Goal: Transaction & Acquisition: Purchase product/service

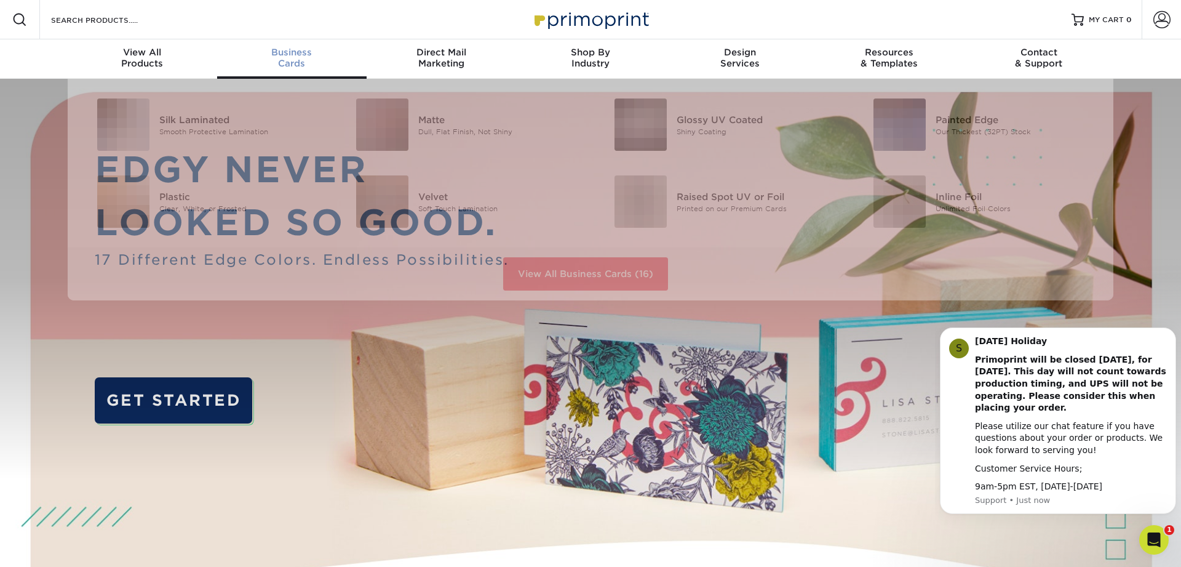
click at [297, 66] on div "Business Cards" at bounding box center [291, 58] width 149 height 22
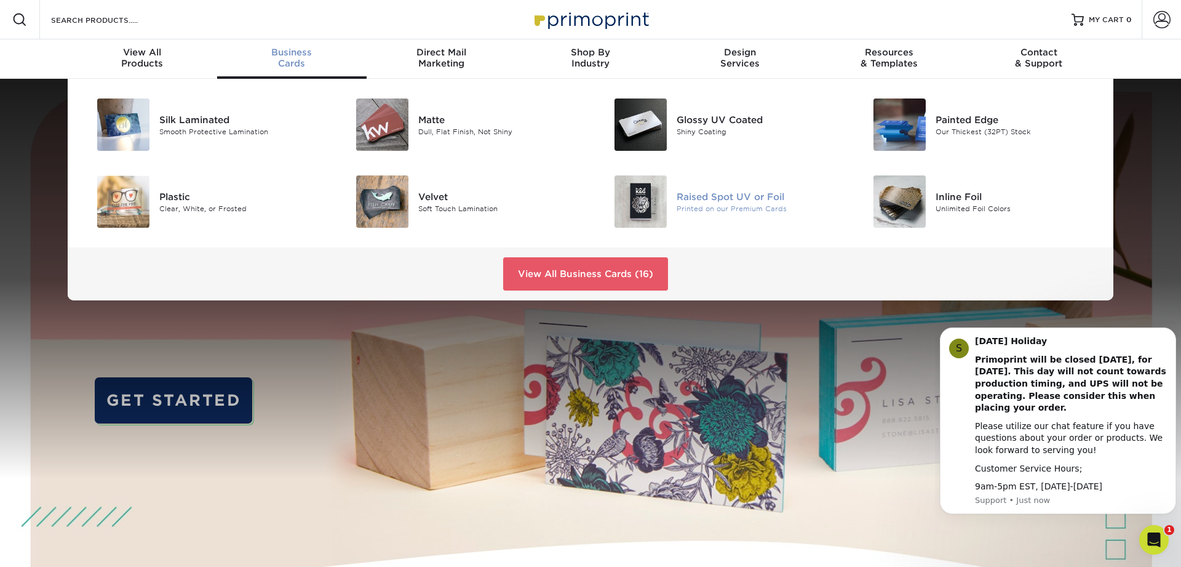
click at [650, 204] on img at bounding box center [641, 201] width 52 height 52
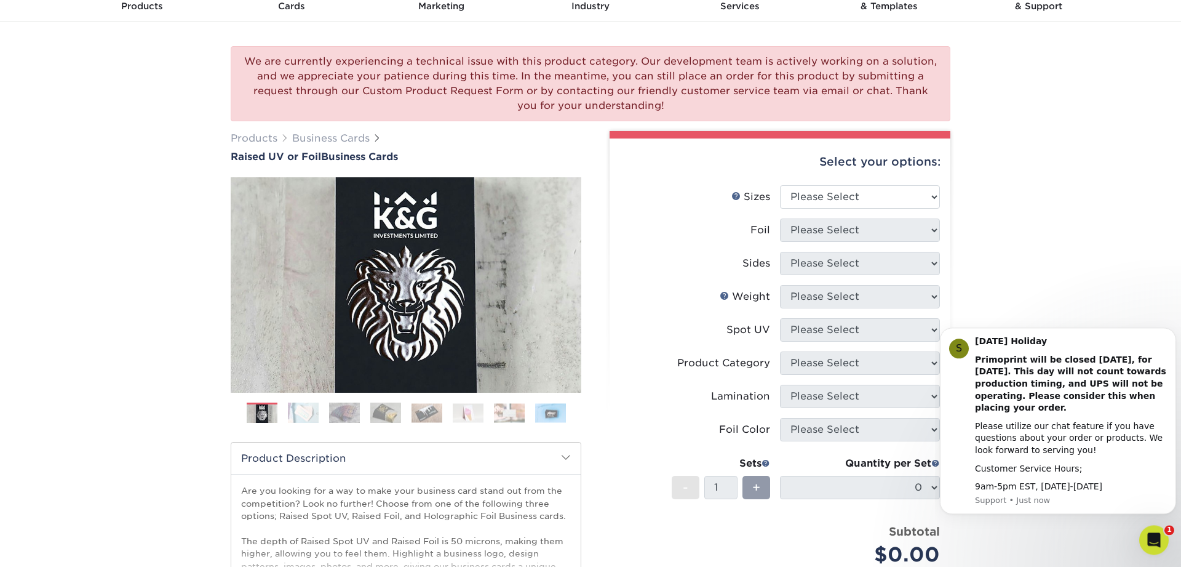
scroll to position [58, 0]
click at [780, 185] on select "Please Select 2" x 3.5" - Standard" at bounding box center [860, 196] width 160 height 23
select select "2.00x3.50"
click option "2" x 3.5" - Standard" at bounding box center [0, 0] width 0 height 0
click at [780, 218] on select "Please Select No Yes" at bounding box center [860, 229] width 160 height 23
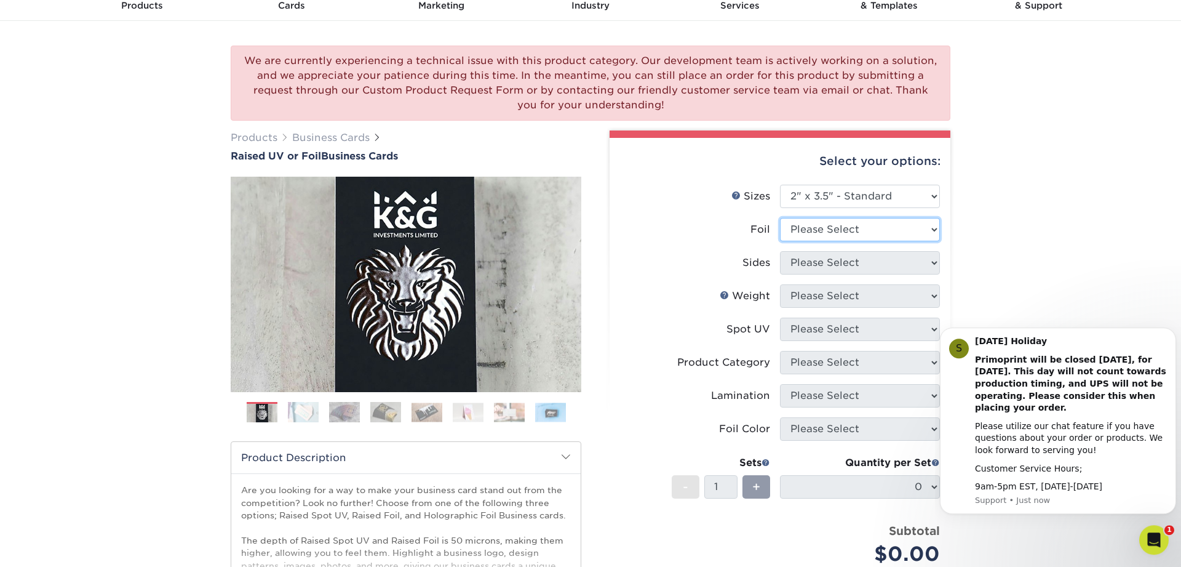
select select "1"
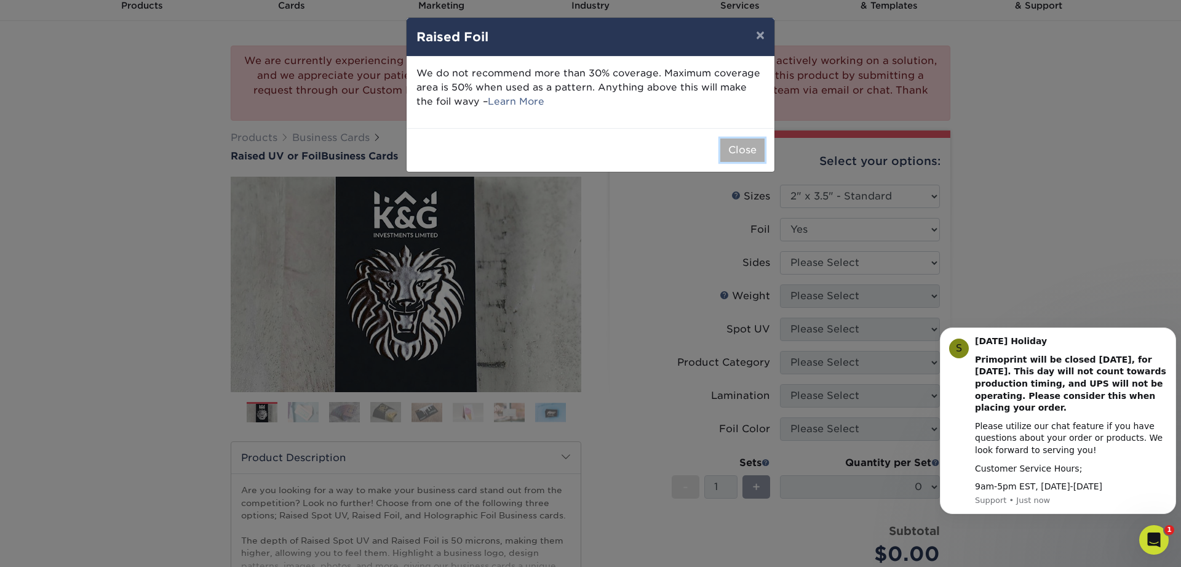
click at [738, 152] on button "Close" at bounding box center [742, 149] width 44 height 23
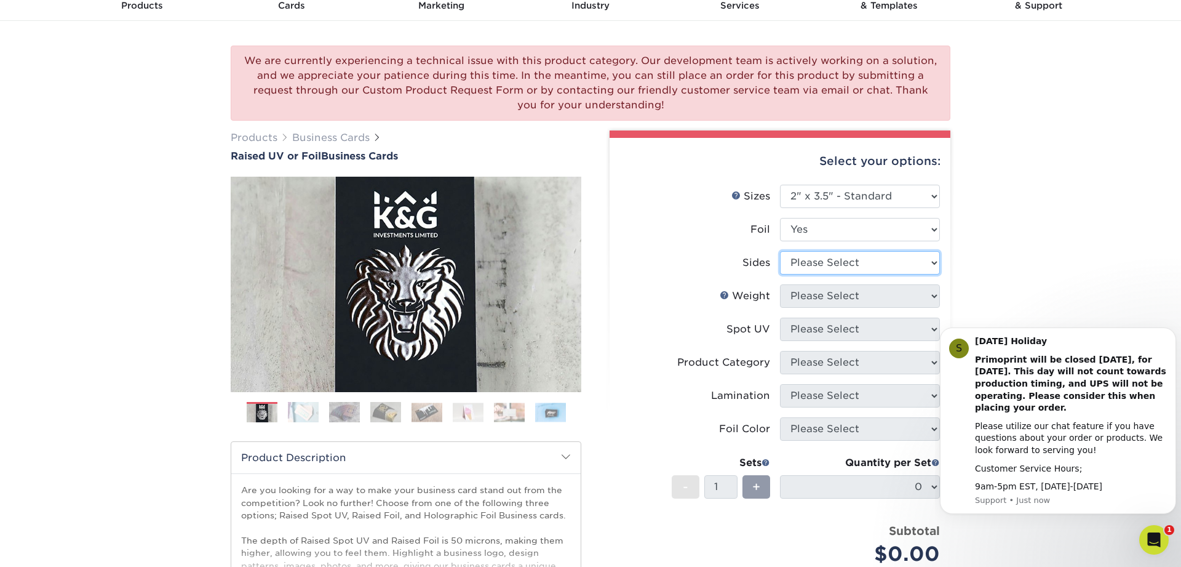
click at [780, 251] on select "Please Select Print Both Sides - Foil Both Sides Print Both Sides - Foil Front …" at bounding box center [860, 262] width 160 height 23
select select "e9e9dfb3-fba1-4d60-972c-fd9ca5904d33"
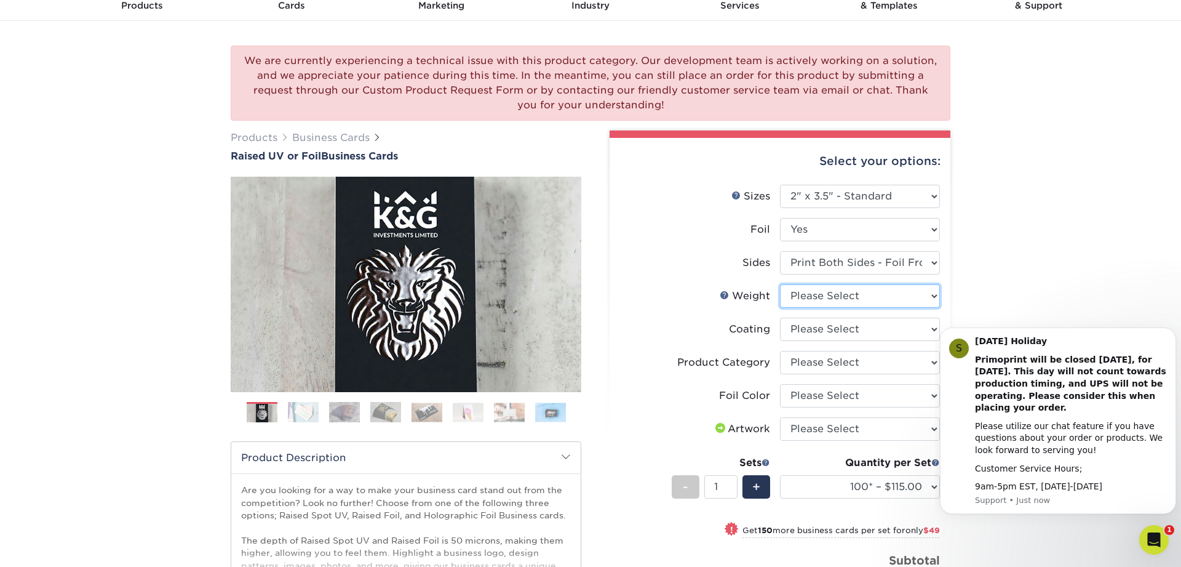
click at [780, 284] on select "Please Select 16PT" at bounding box center [860, 295] width 160 height 23
select select "16PT"
click at [780, 317] on select at bounding box center [860, 328] width 160 height 23
select select "3e7618de-abca-4bda-9f97-8b9129e913d8"
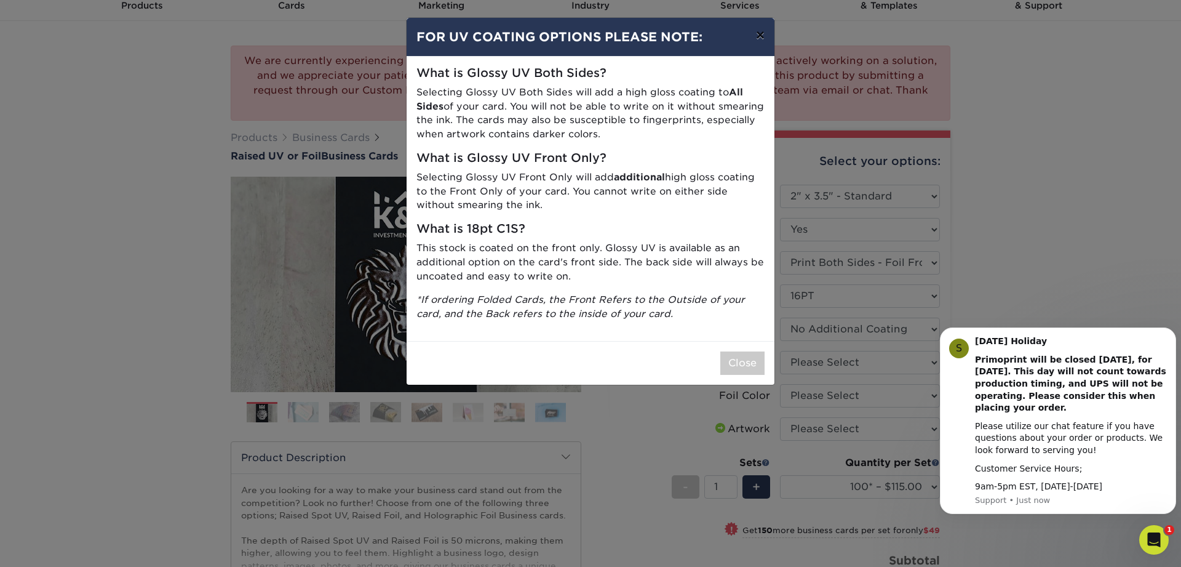
click at [757, 35] on button "×" at bounding box center [760, 35] width 28 height 34
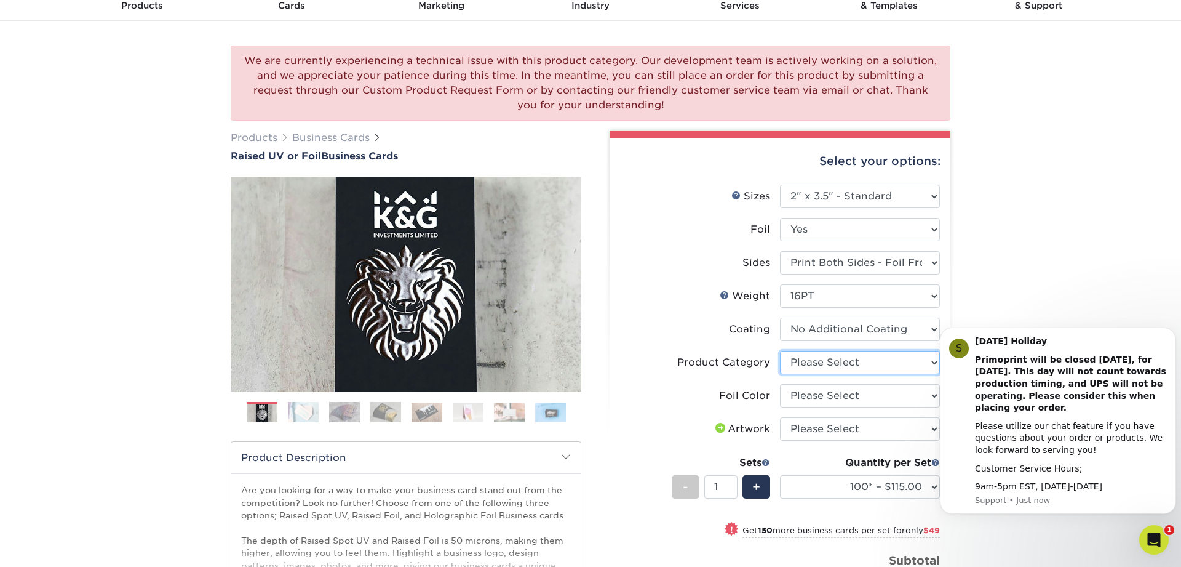
click at [780, 351] on select "Please Select Business Cards" at bounding box center [860, 362] width 160 height 23
select select "3b5148f1-0588-4f88-a218-97bcfdce65c1"
click option "Business Cards" at bounding box center [0, 0] width 0 height 0
click at [780, 384] on select "Please Select Silver Foil Gold Foil Holographic Foil" at bounding box center [860, 395] width 160 height 23
select select "070be916-f238-4bbb-84b5-b64a15a64c9f"
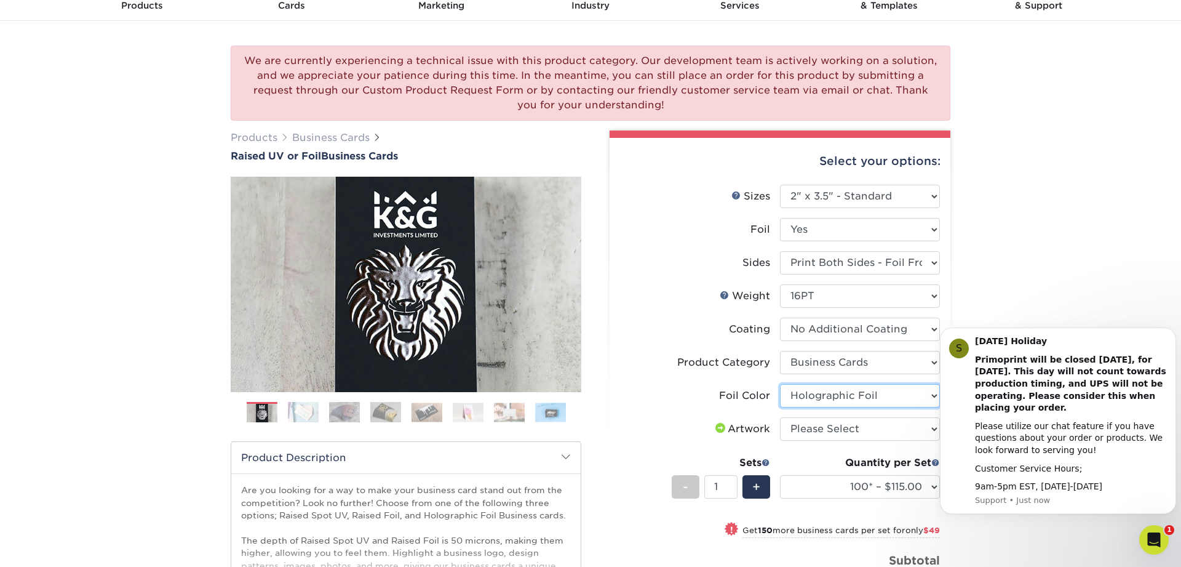
click option "Holographic Foil" at bounding box center [0, 0] width 0 height 0
click at [780, 417] on select "Please Select I will upload files I need a design - $100" at bounding box center [860, 428] width 160 height 23
select select "upload"
click option "I will upload files" at bounding box center [0, 0] width 0 height 0
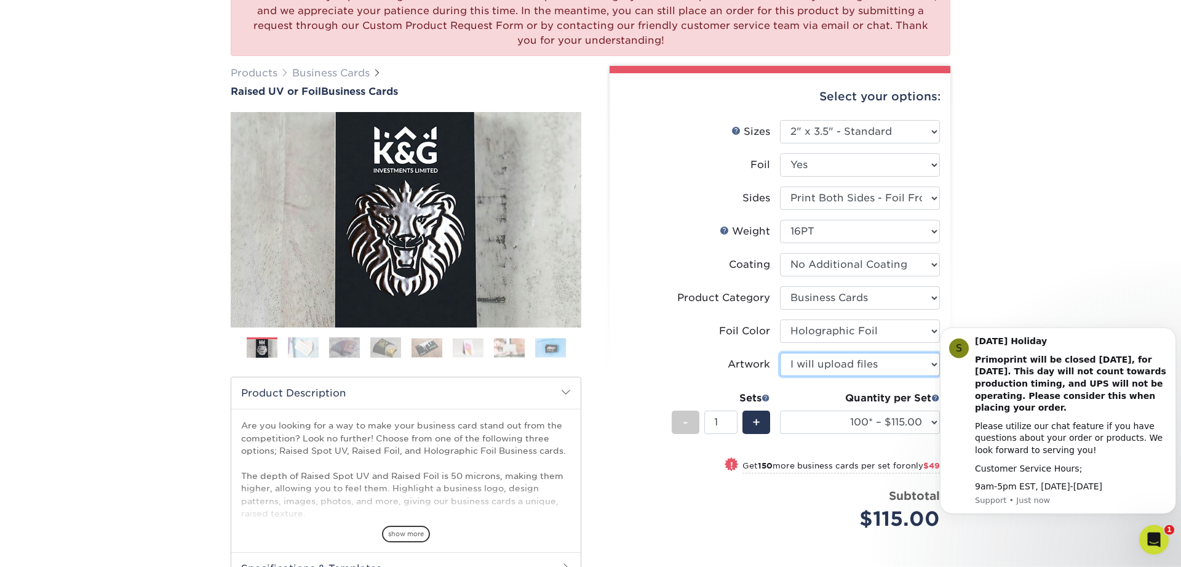
scroll to position [122, 0]
click at [301, 354] on img at bounding box center [303, 348] width 31 height 22
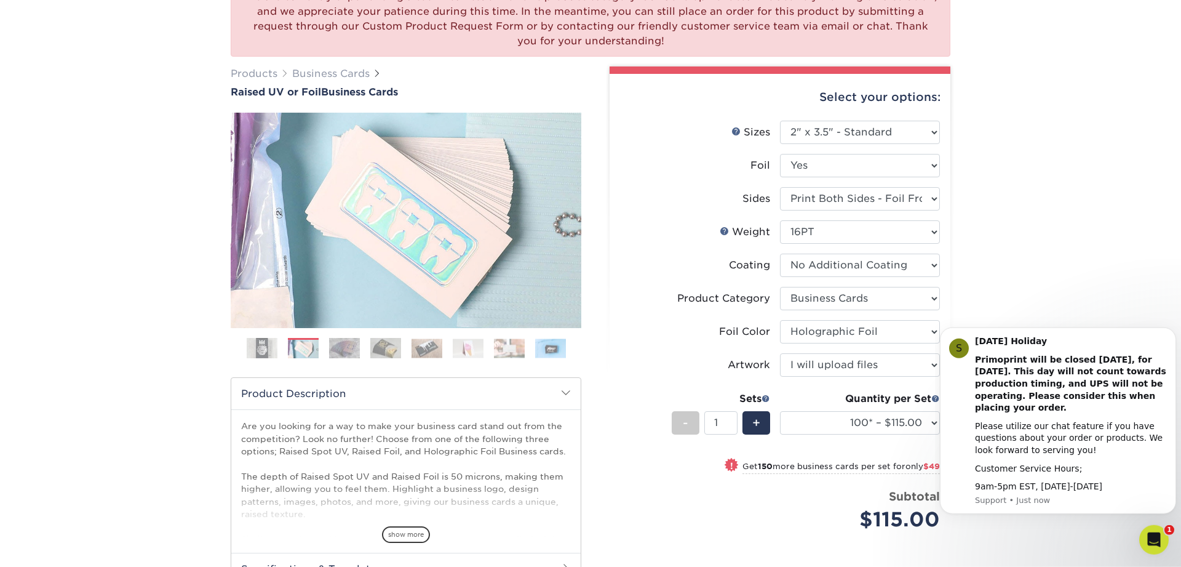
click at [349, 351] on img at bounding box center [344, 348] width 31 height 22
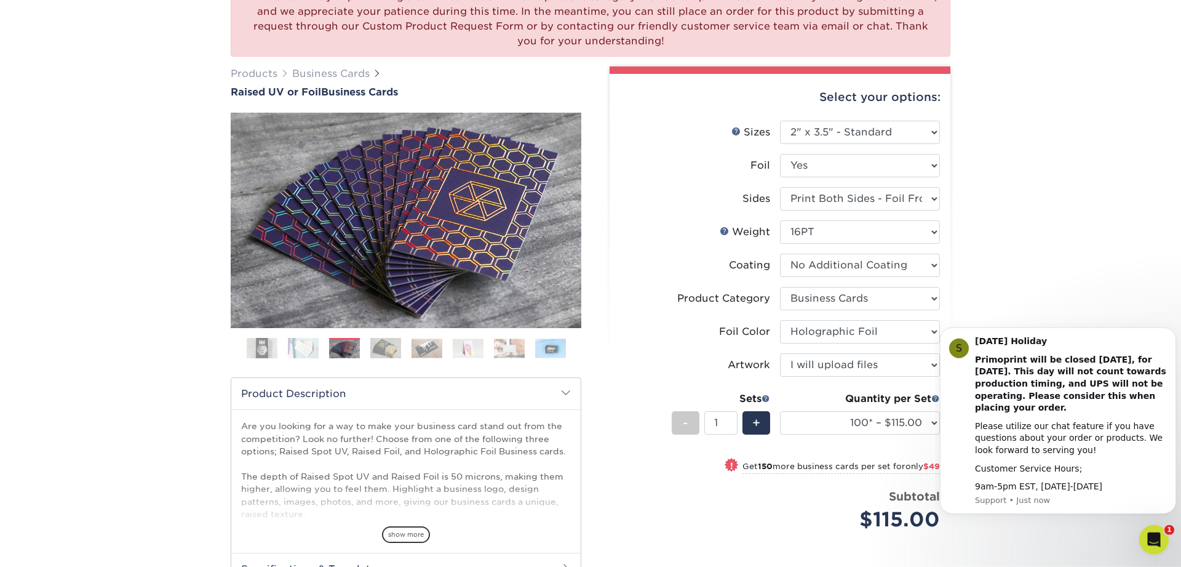
click at [383, 351] on img at bounding box center [385, 348] width 31 height 22
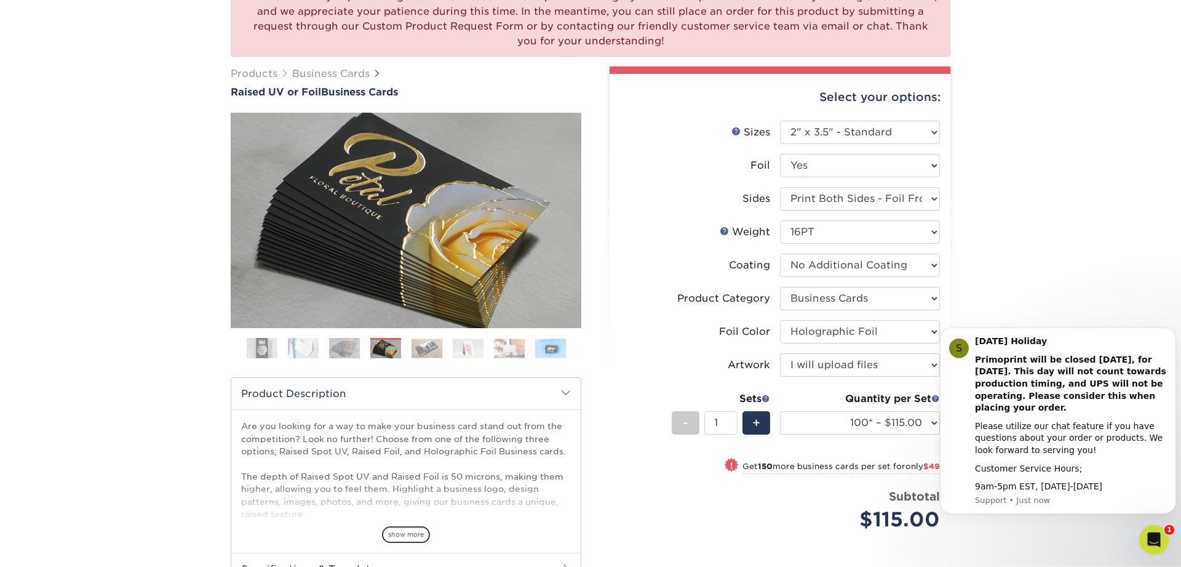
click at [419, 351] on img at bounding box center [427, 347] width 31 height 19
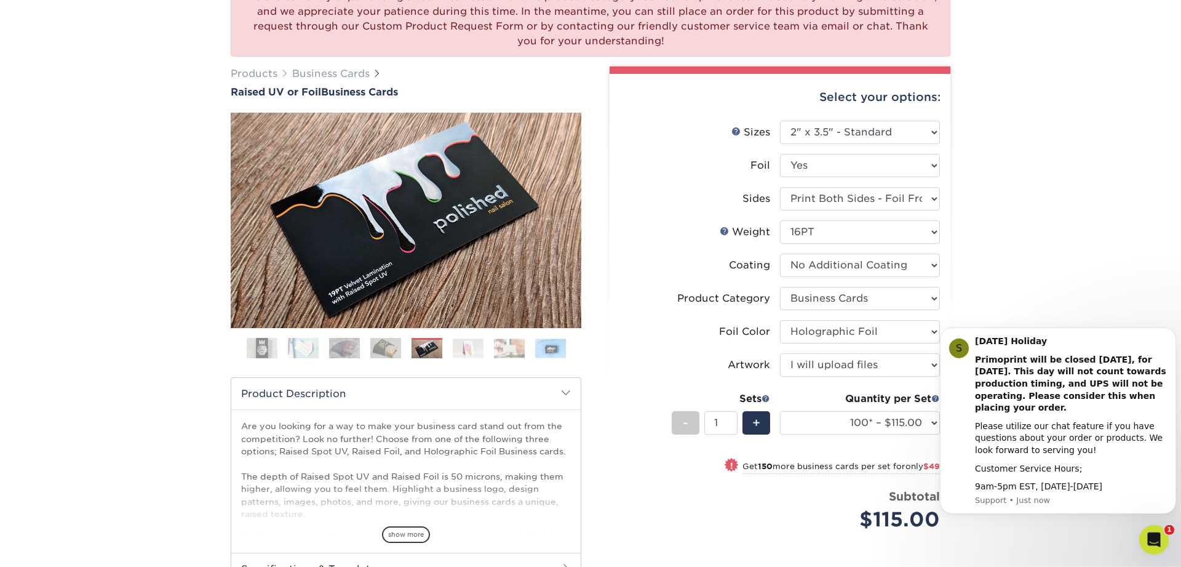
click at [479, 352] on img at bounding box center [468, 347] width 31 height 19
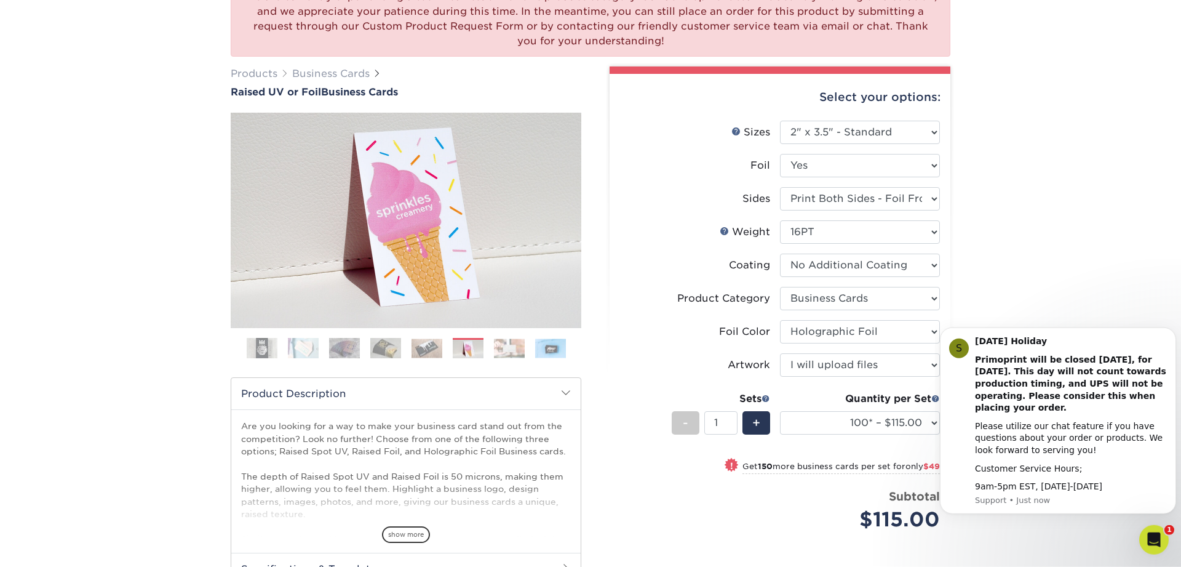
click at [504, 351] on img at bounding box center [509, 347] width 31 height 19
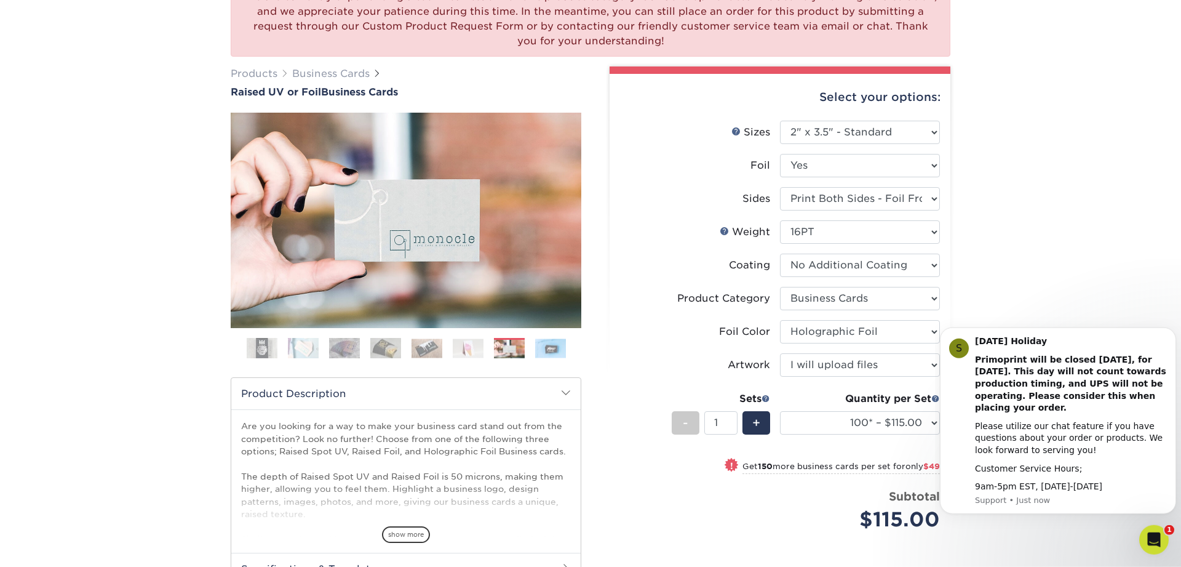
click at [553, 349] on img at bounding box center [550, 347] width 31 height 19
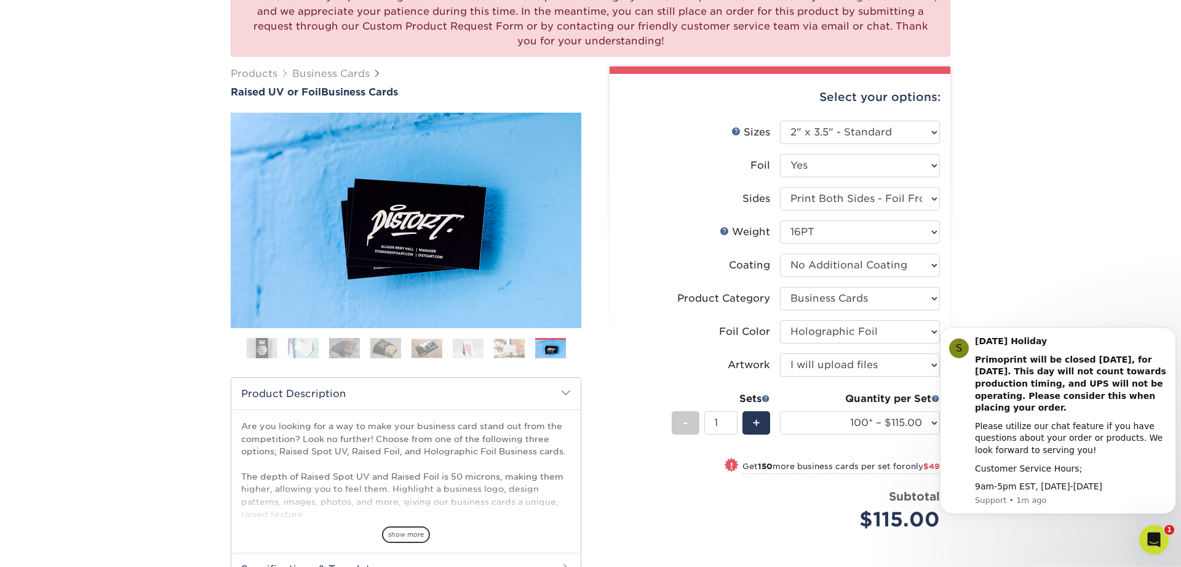
click at [1082, 209] on div "We are currently experiencing a technical issue with this product category. Our…" at bounding box center [590, 349] width 1181 height 784
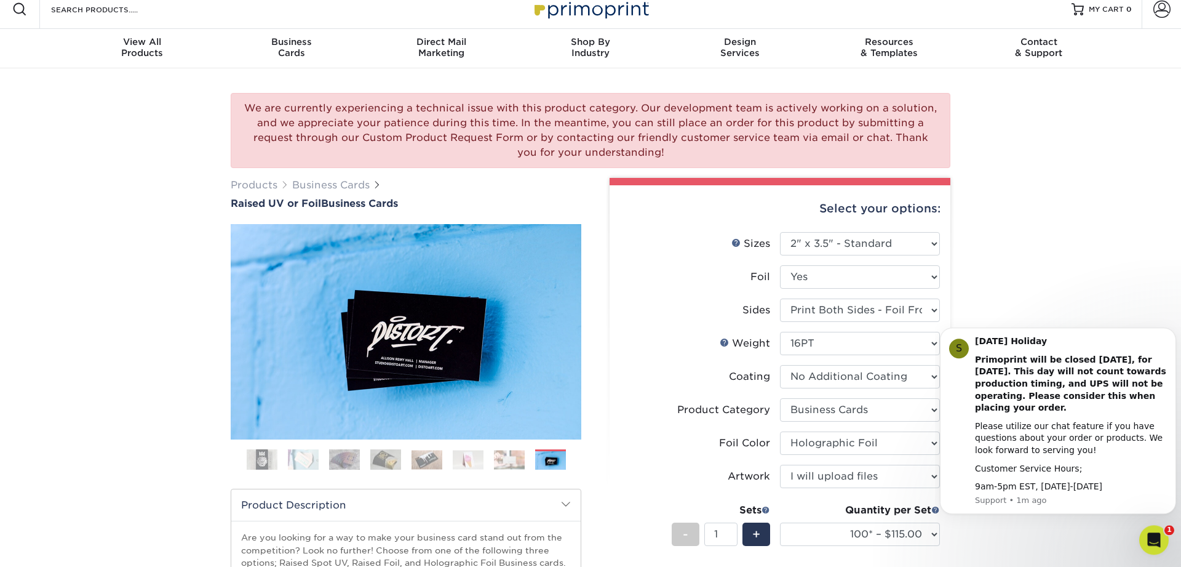
scroll to position [0, 0]
